Goal: Task Accomplishment & Management: Manage account settings

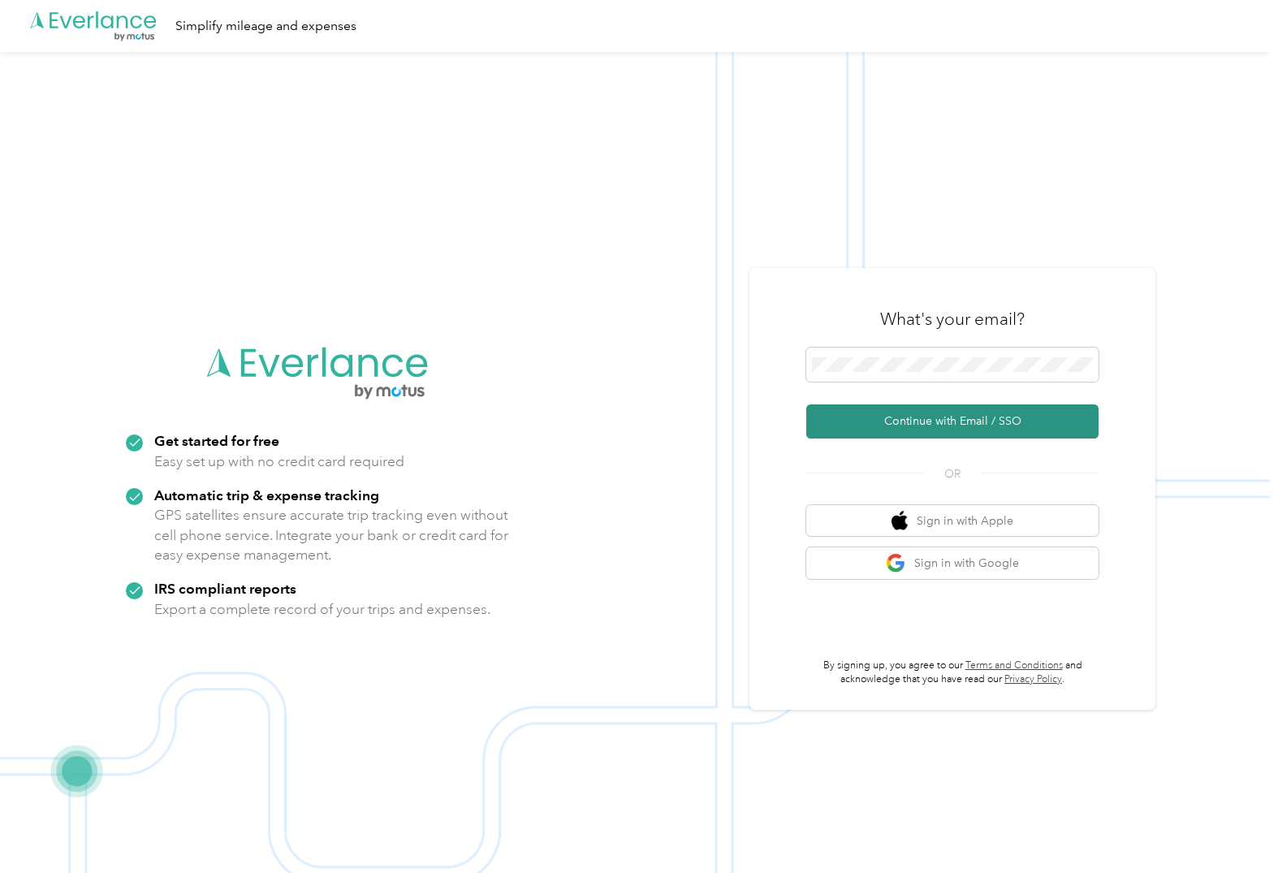
click at [964, 412] on button "Continue with Email / SSO" at bounding box center [952, 421] width 292 height 34
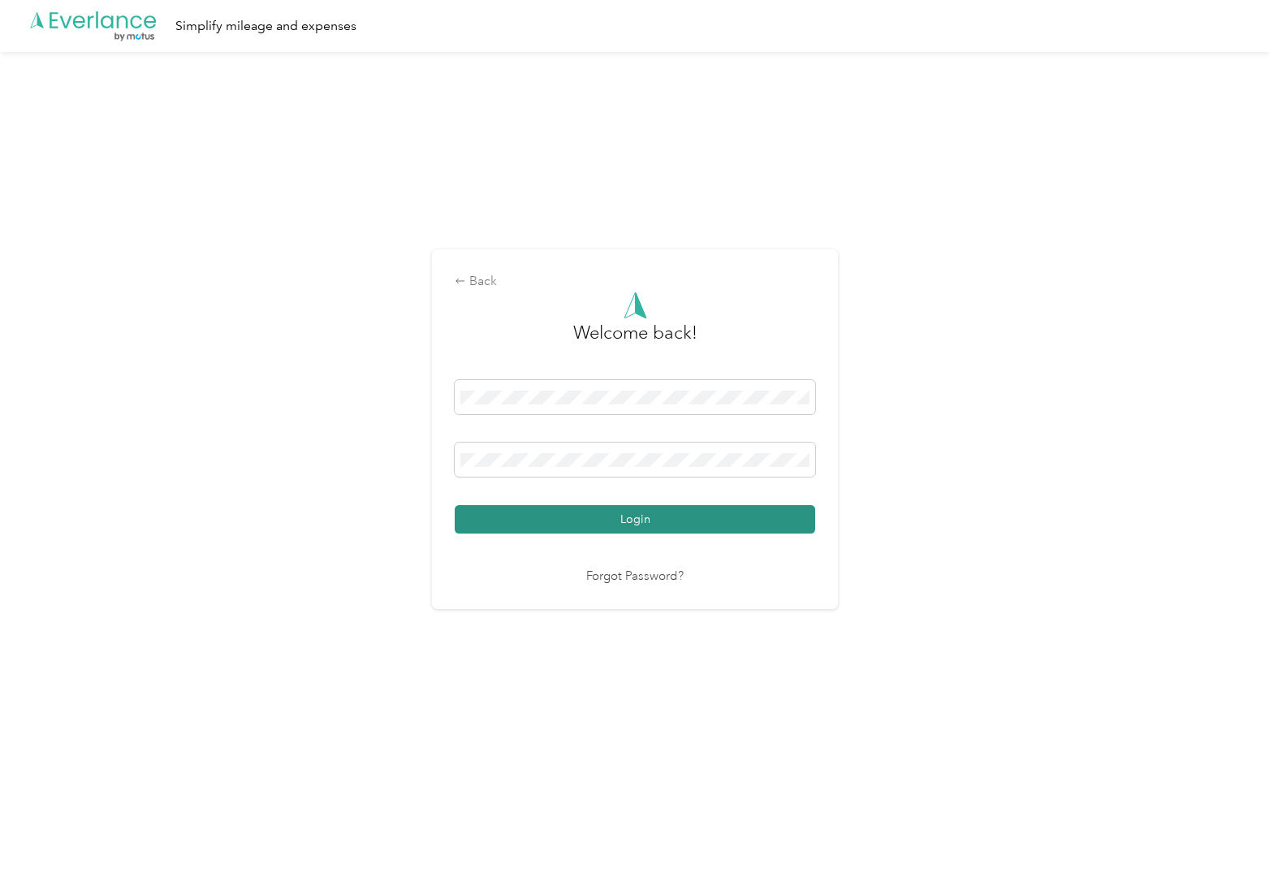
click at [686, 523] on button "Login" at bounding box center [635, 519] width 360 height 28
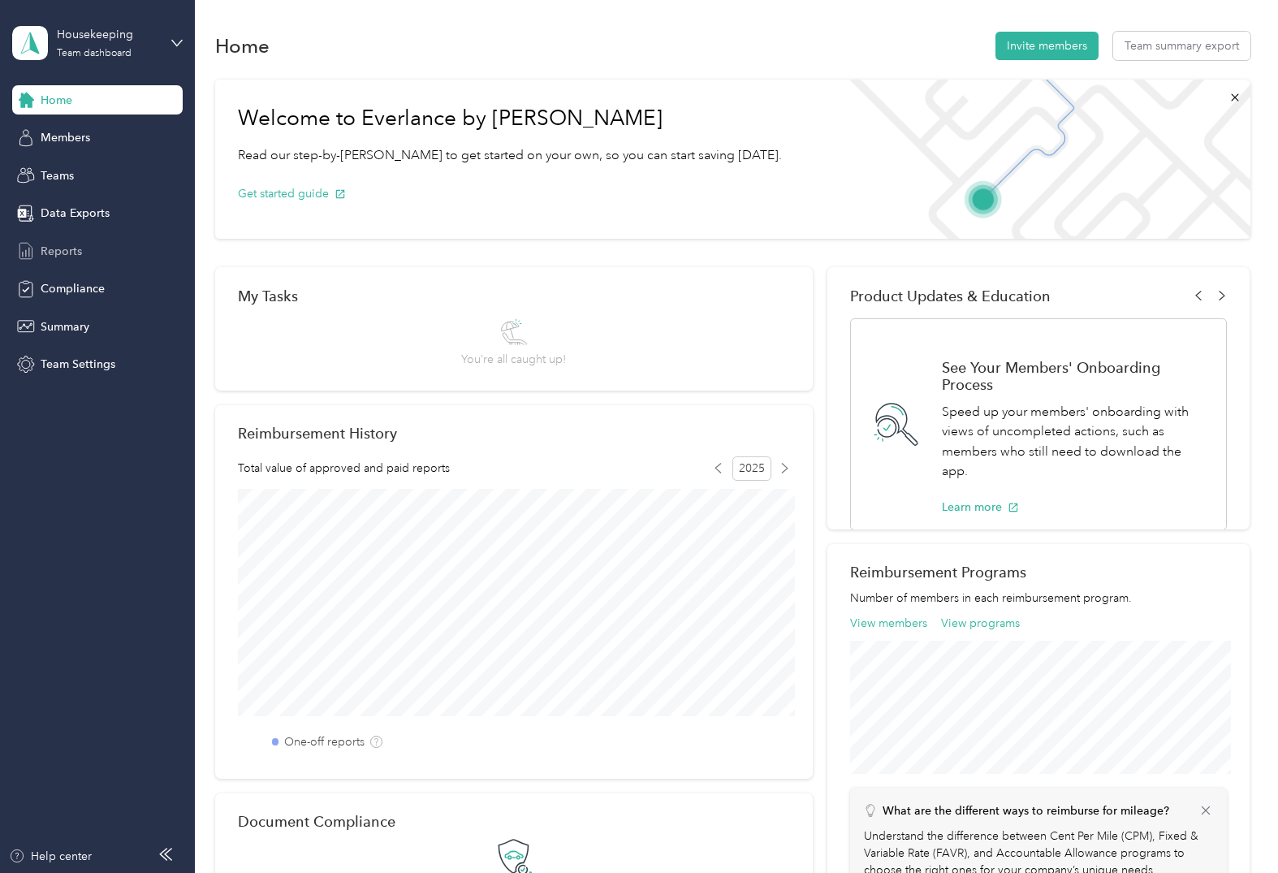
click at [66, 251] on span "Reports" at bounding box center [61, 251] width 41 height 17
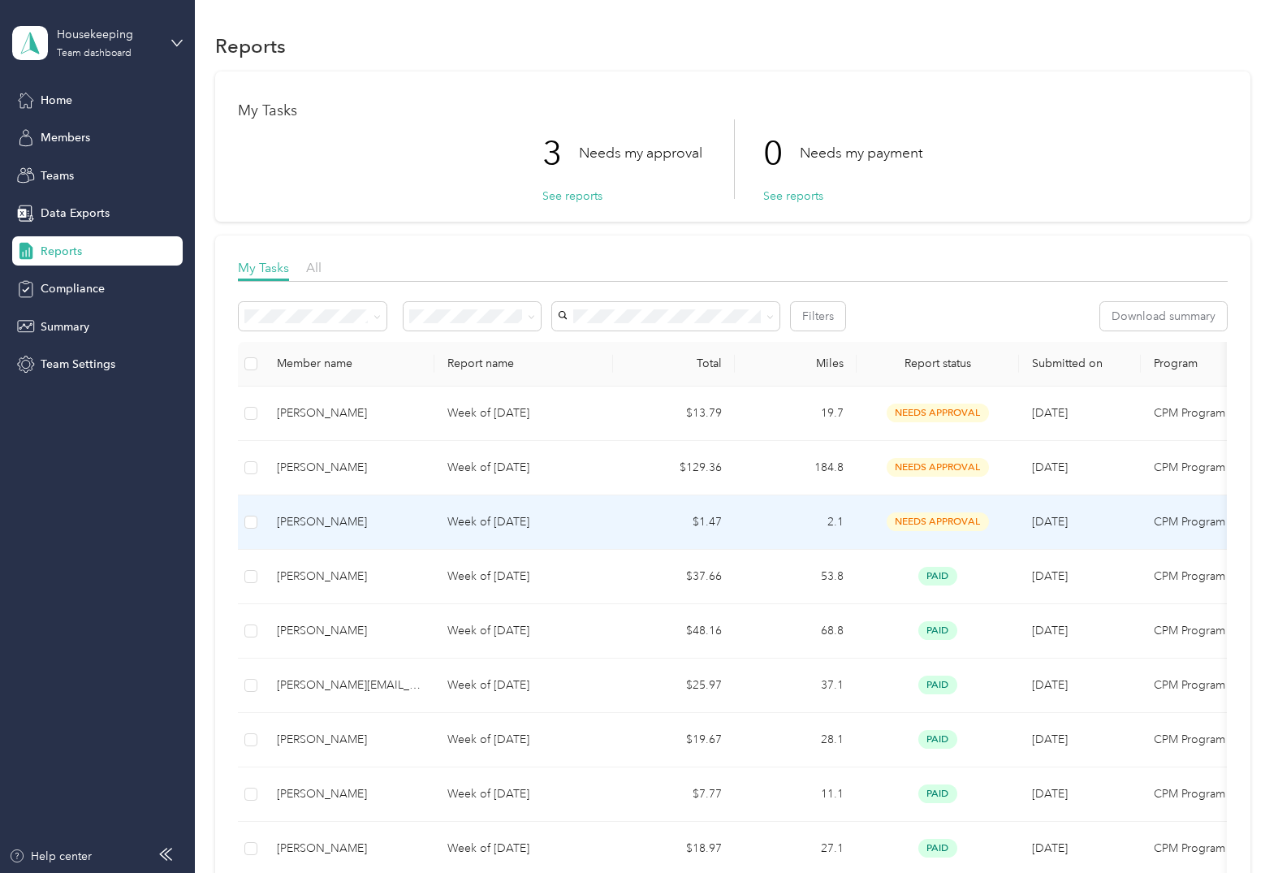
click at [322, 524] on div "[PERSON_NAME]" at bounding box center [349, 522] width 144 height 18
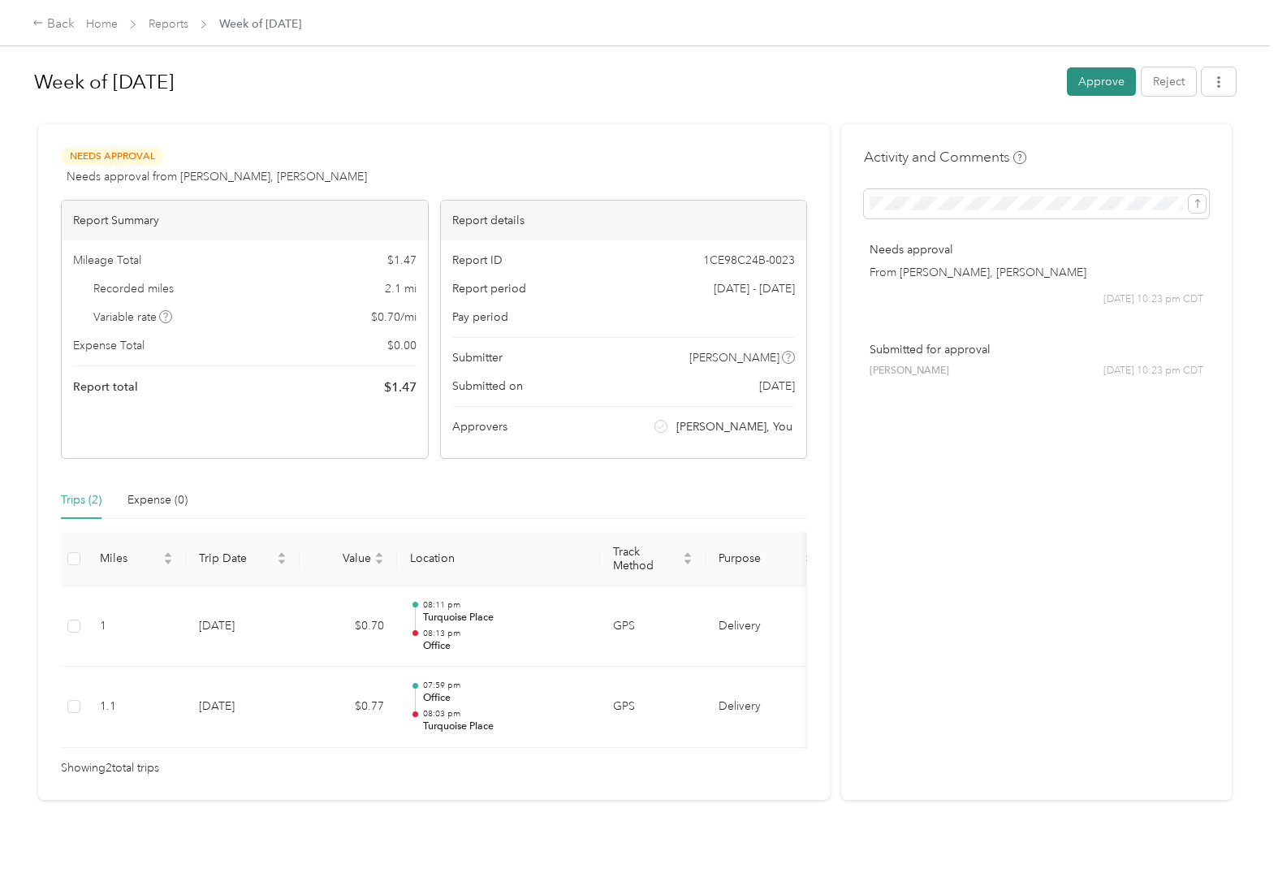
click at [1099, 84] on button "Approve" at bounding box center [1101, 81] width 69 height 28
click at [1118, 75] on button "Approve" at bounding box center [1101, 81] width 69 height 28
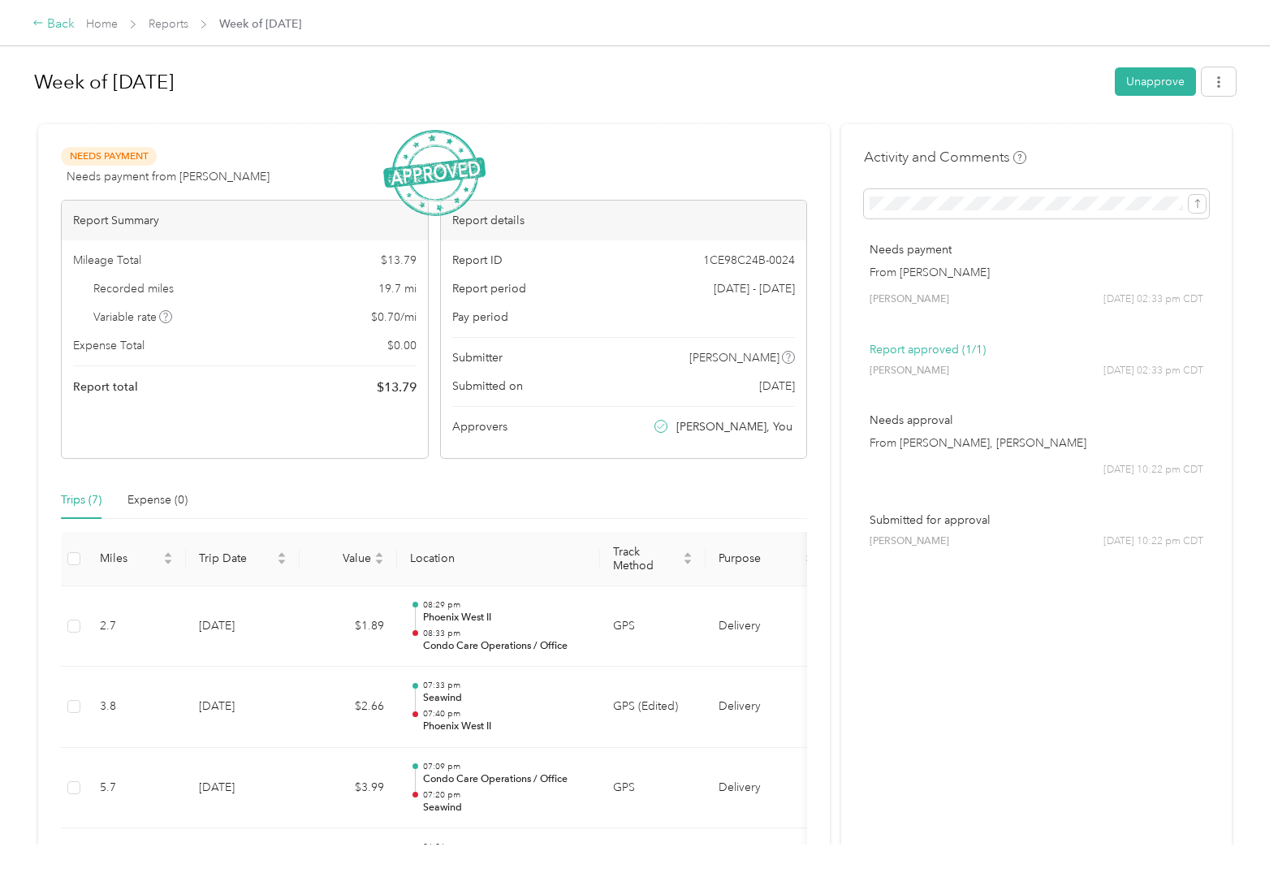
click at [43, 24] on icon at bounding box center [37, 22] width 11 height 11
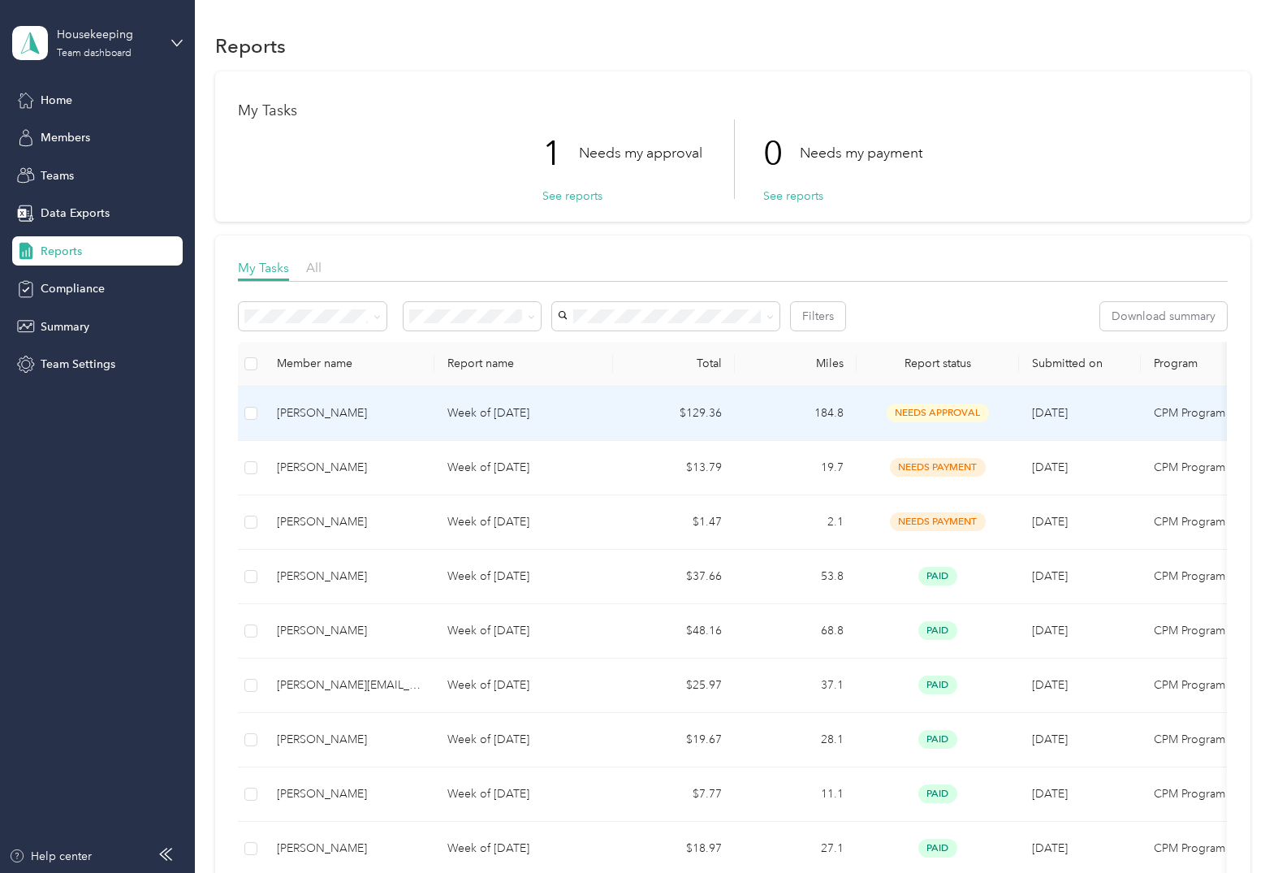
click at [332, 412] on div "[PERSON_NAME]" at bounding box center [349, 413] width 144 height 18
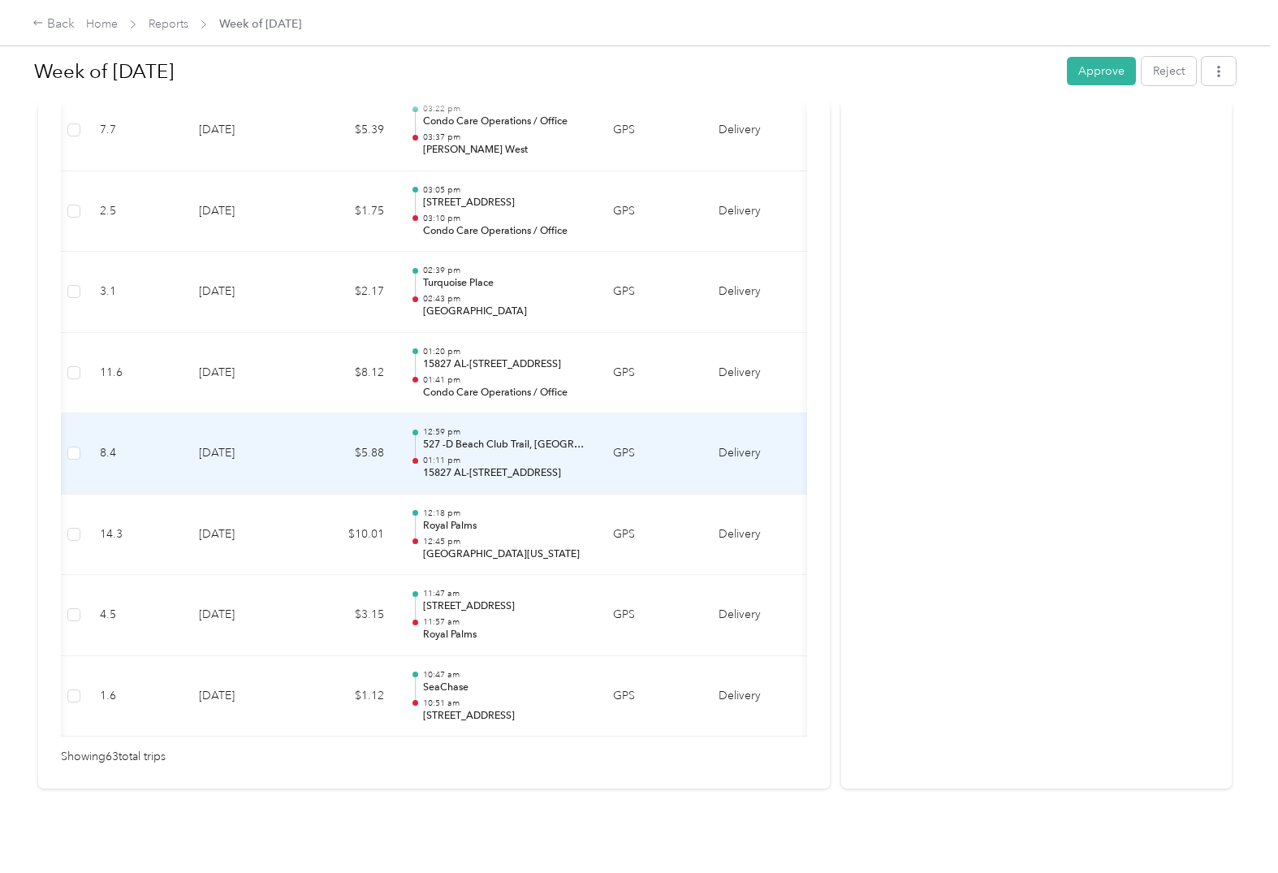
scroll to position [0, 15]
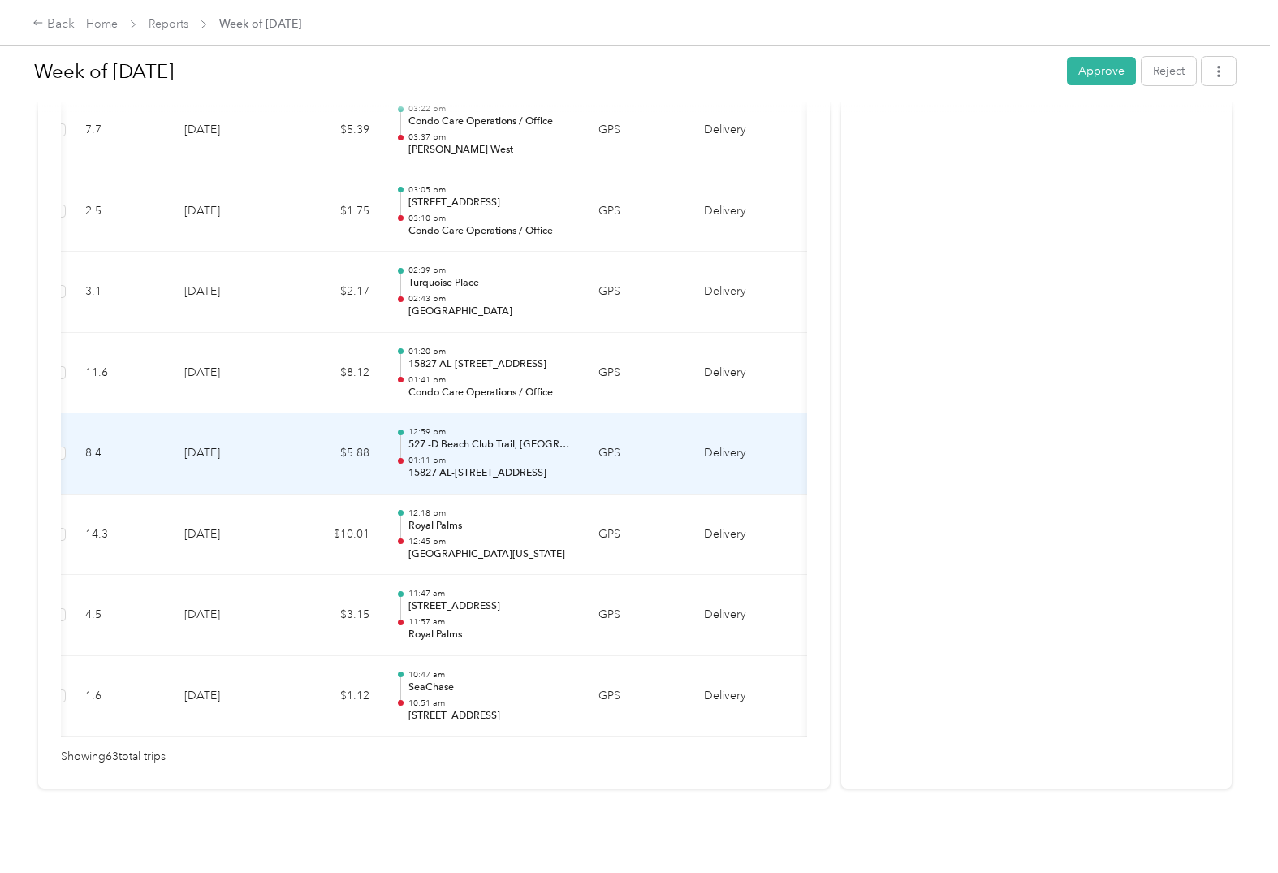
click at [458, 468] on p "15827 AL-[STREET_ADDRESS]" at bounding box center [490, 473] width 164 height 15
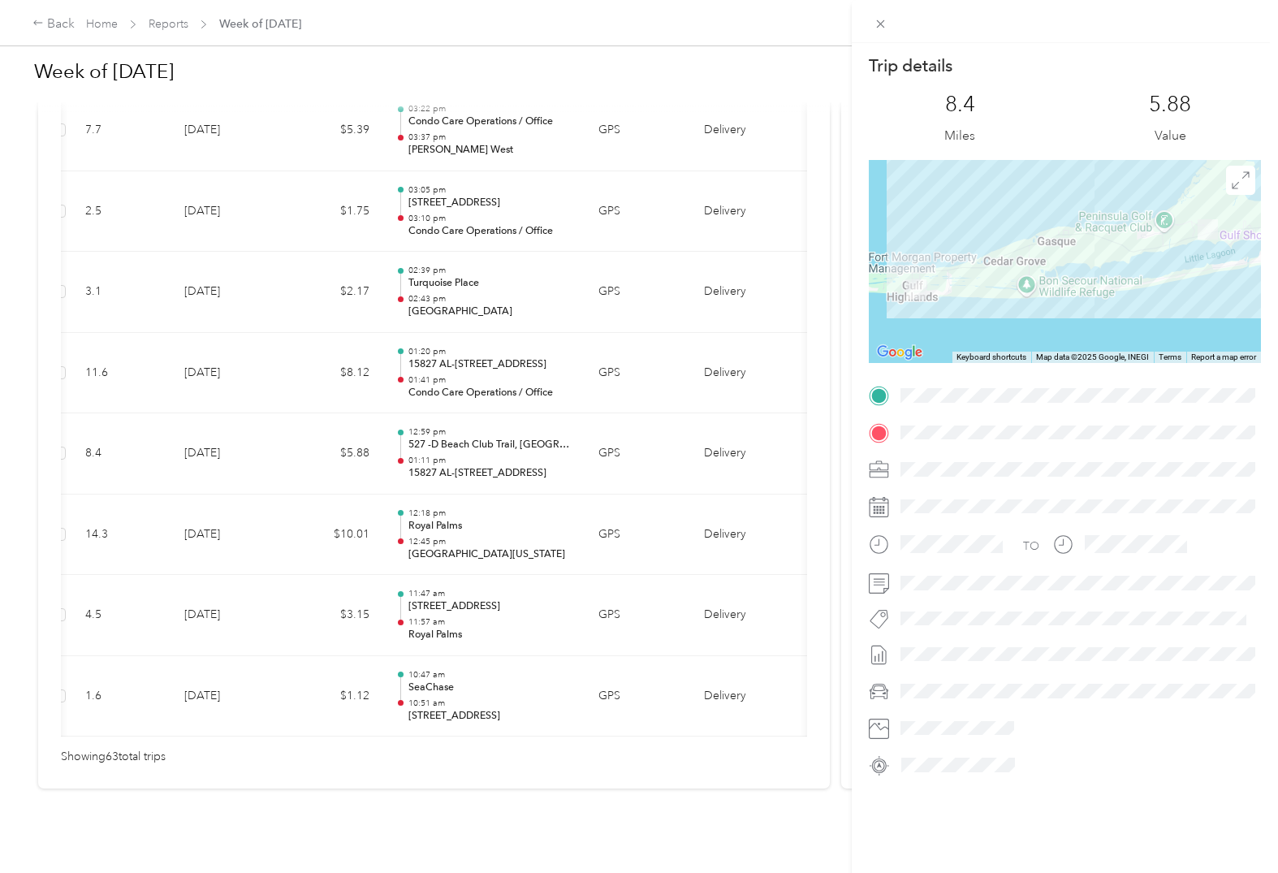
click at [514, 306] on div "Trip details This trip cannot be edited because it is either under review, appr…" at bounding box center [639, 436] width 1278 height 873
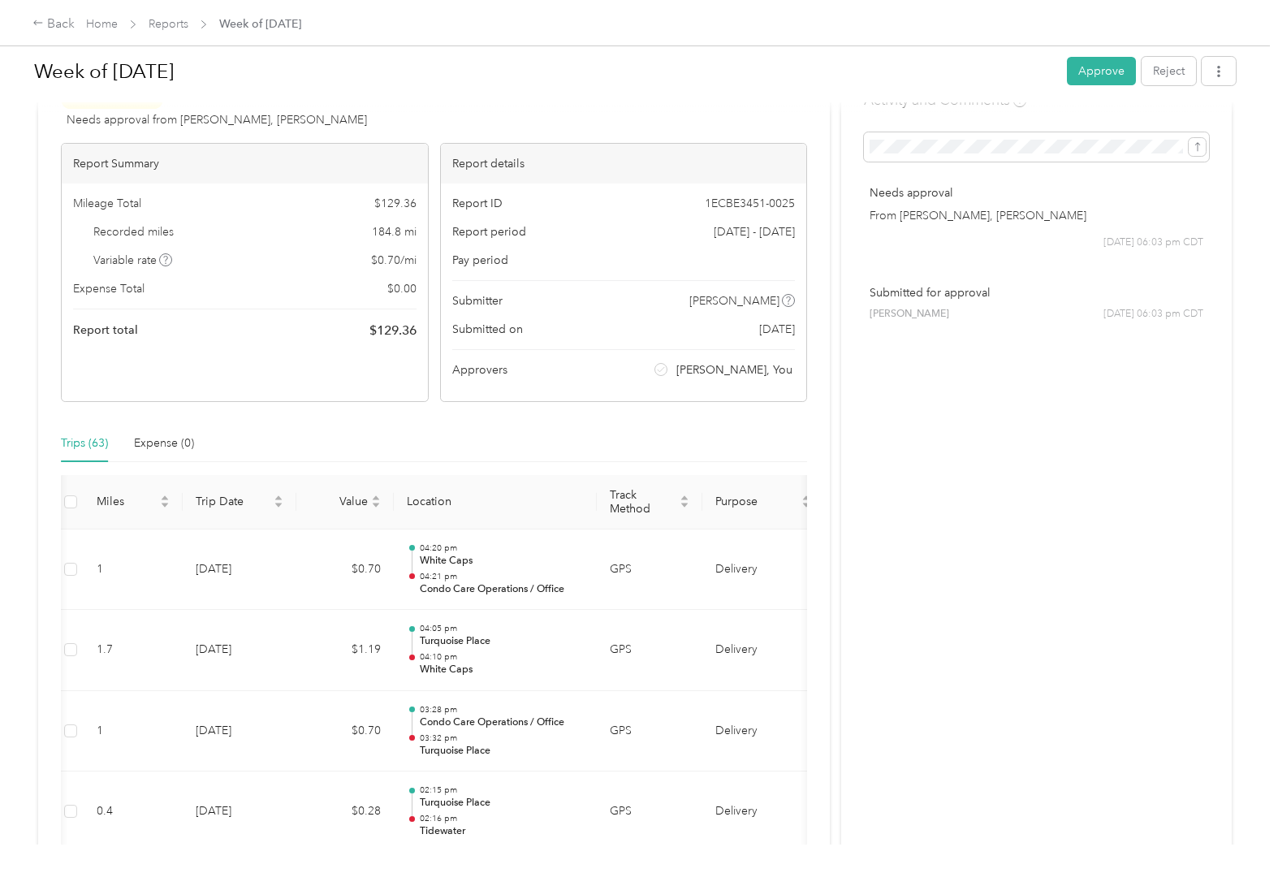
scroll to position [0, 0]
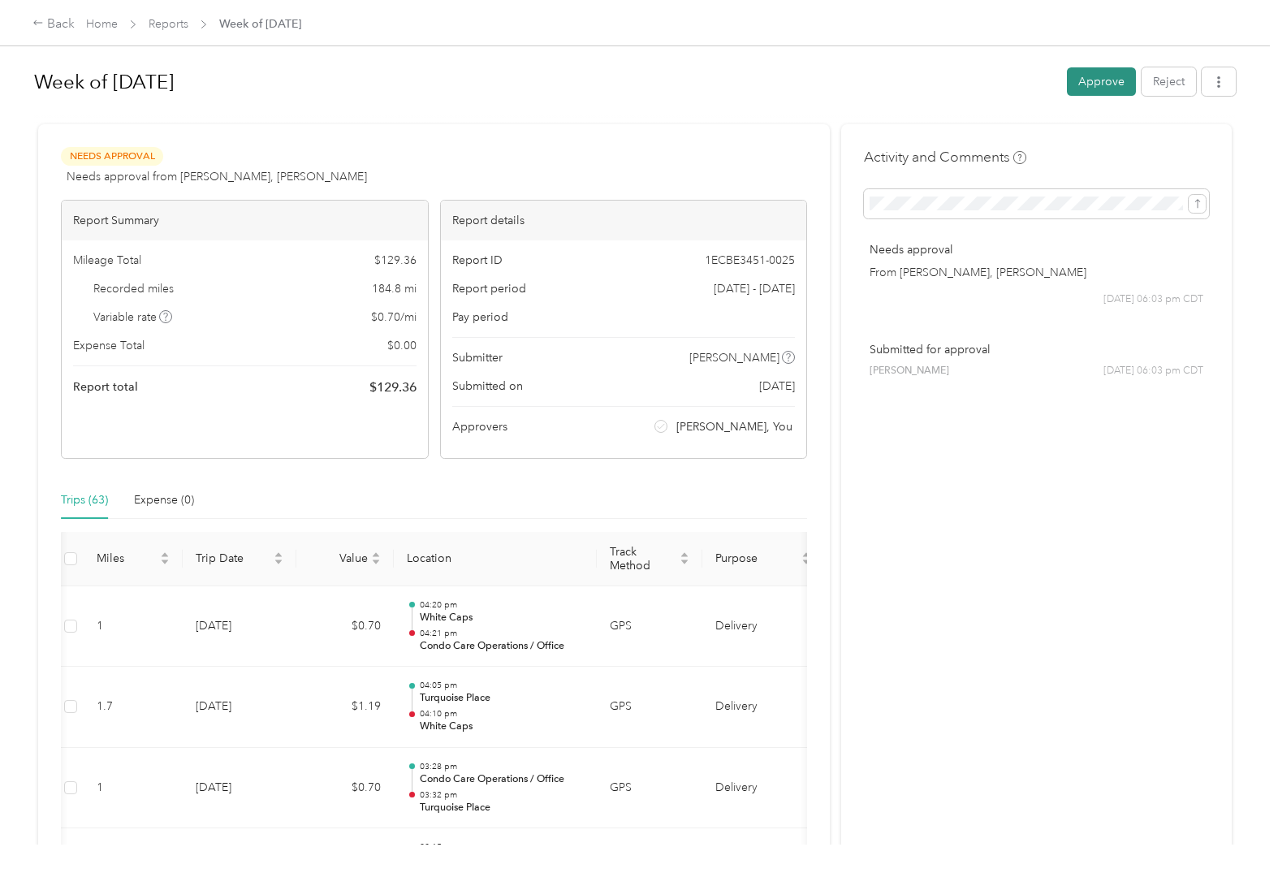
click at [1115, 80] on button "Approve" at bounding box center [1101, 81] width 69 height 28
